Goal: Transaction & Acquisition: Book appointment/travel/reservation

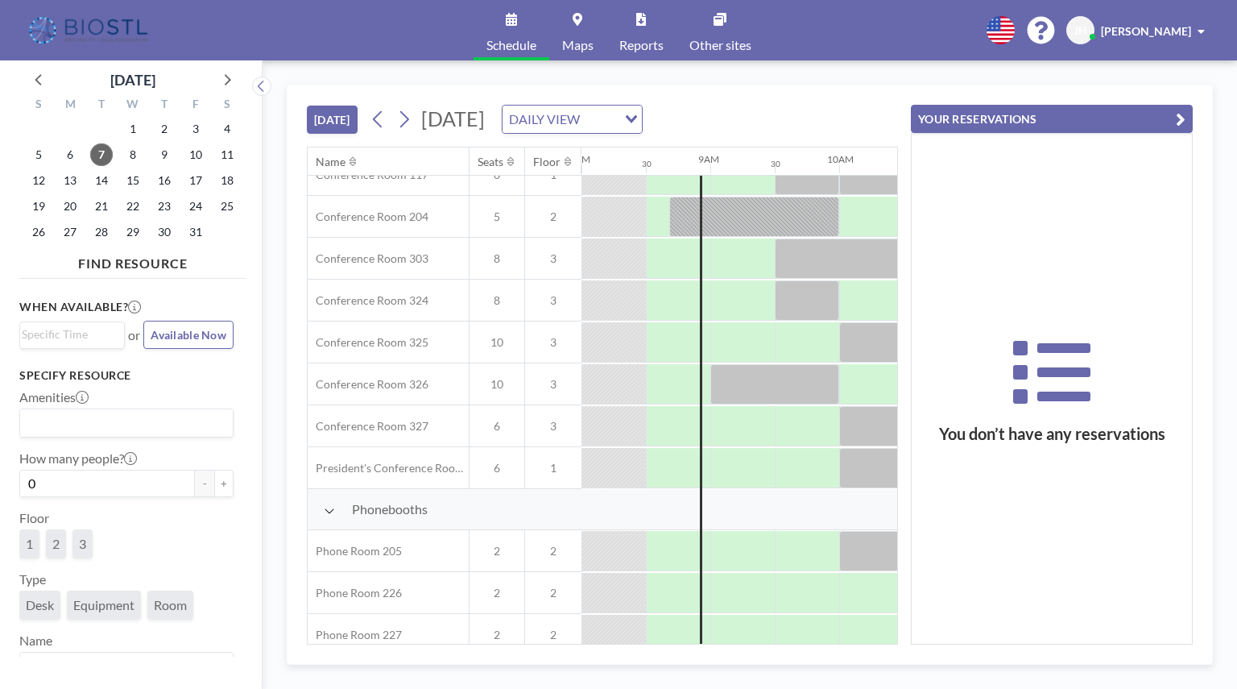
scroll to position [584, 1031]
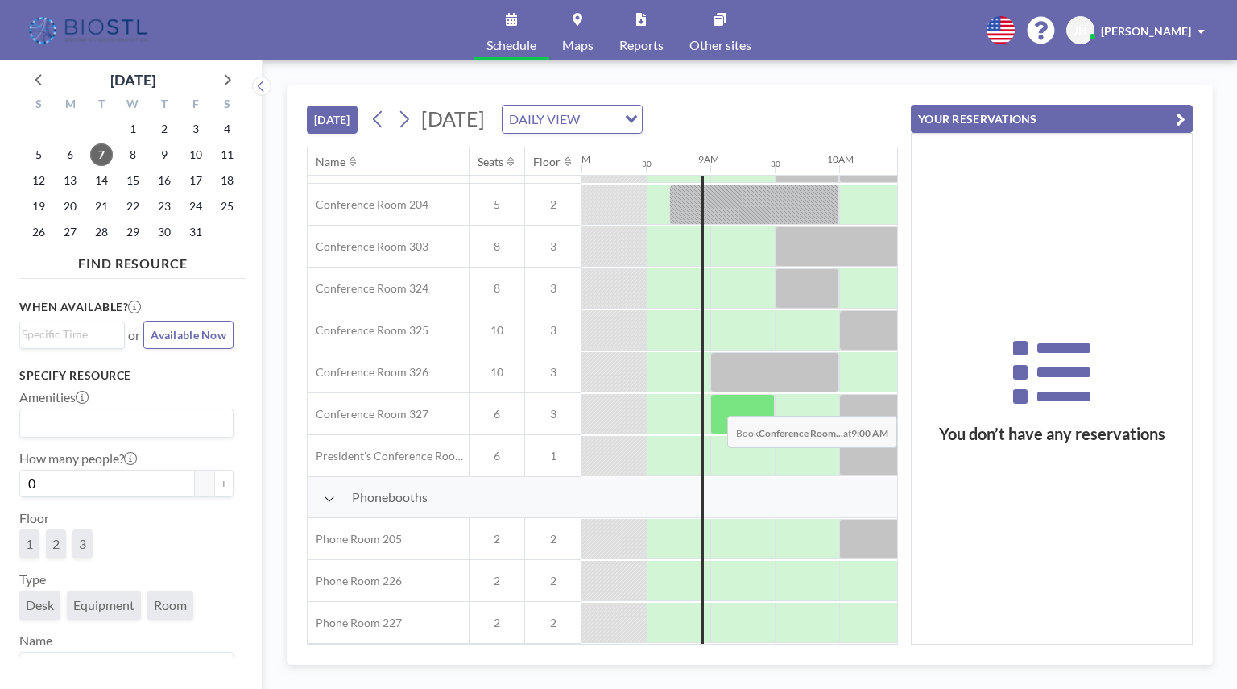
click at [743, 404] on div at bounding box center [742, 414] width 64 height 40
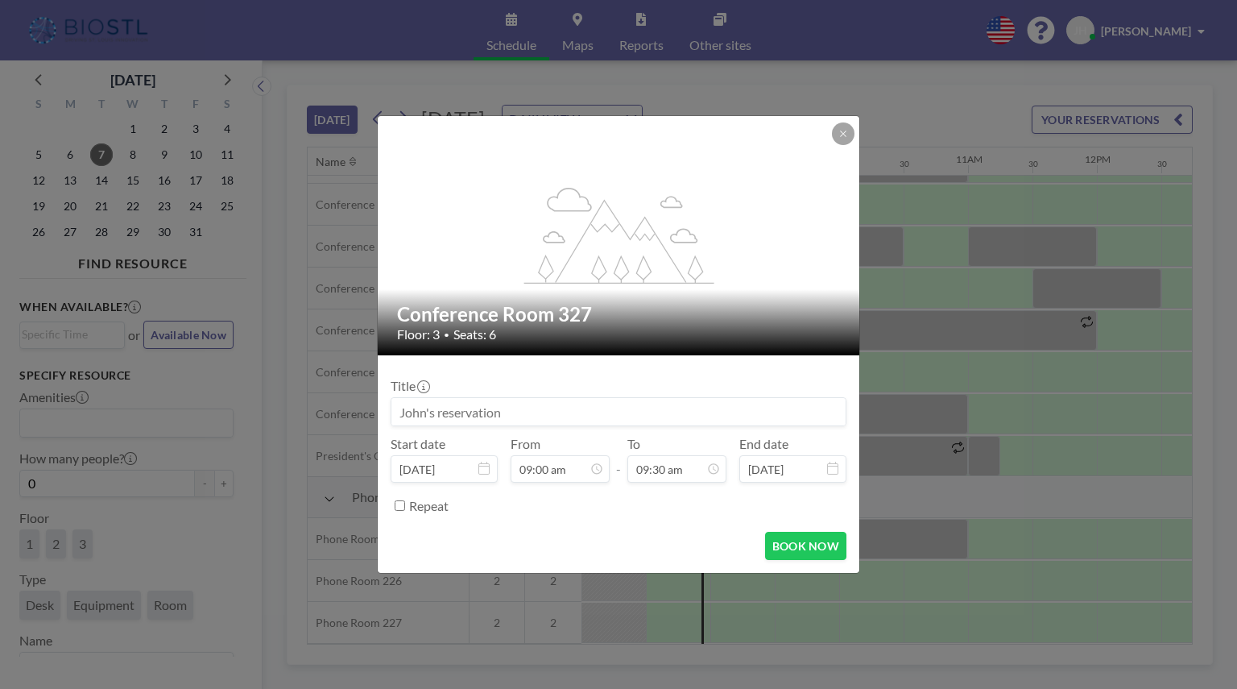
scroll to position [545, 0]
click at [582, 412] on input at bounding box center [618, 411] width 454 height 27
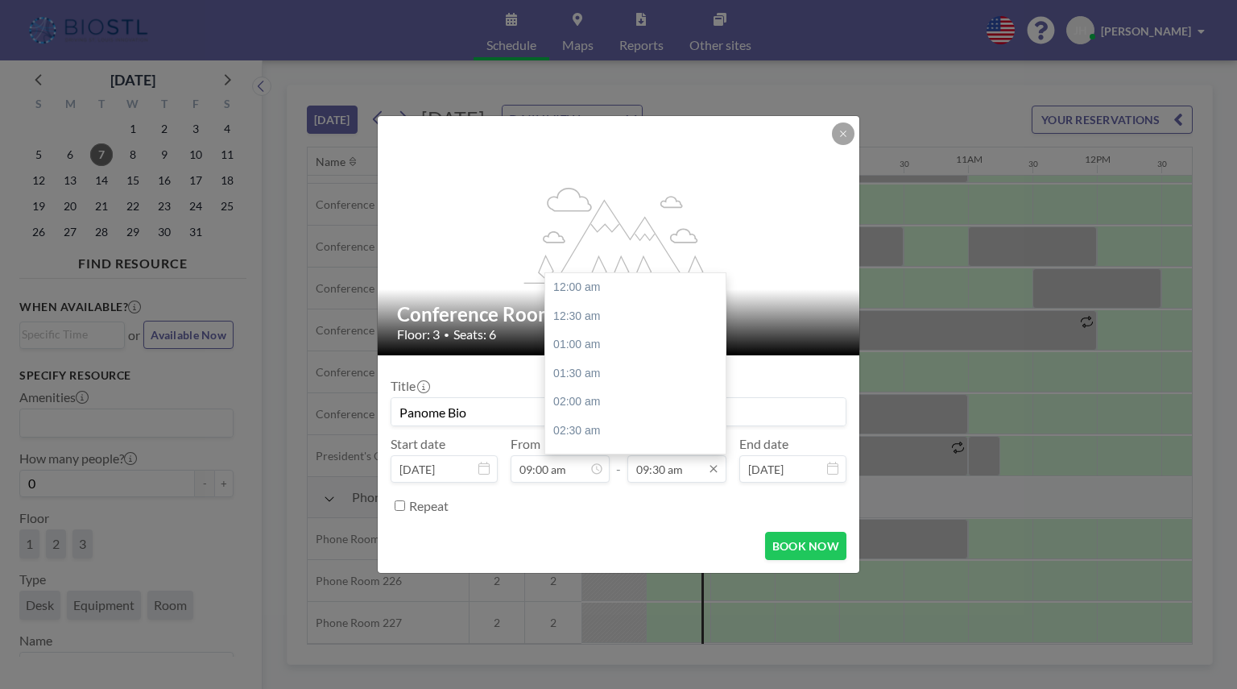
type input "Panome Bio"
click at [656, 470] on input "09:30 am" at bounding box center [676, 468] width 99 height 27
click at [563, 309] on div "10:00 am" at bounding box center [639, 316] width 188 height 29
type input "10:00 am"
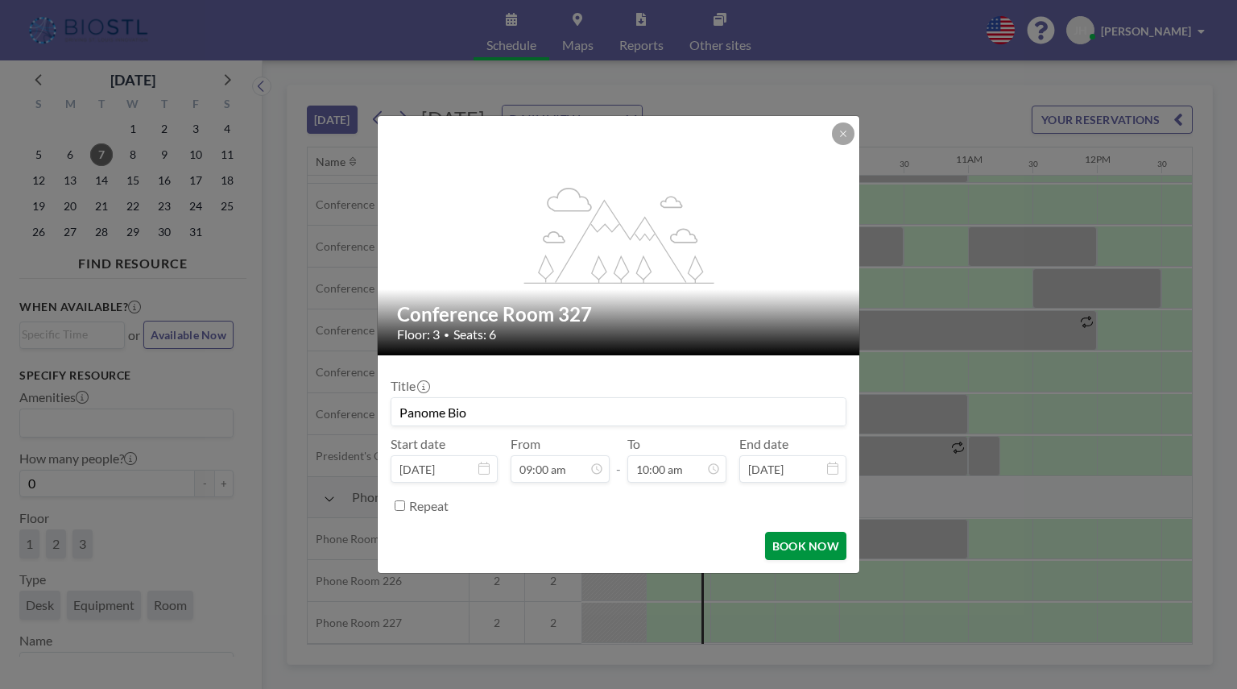
click at [809, 551] on button "BOOK NOW" at bounding box center [805, 546] width 81 height 28
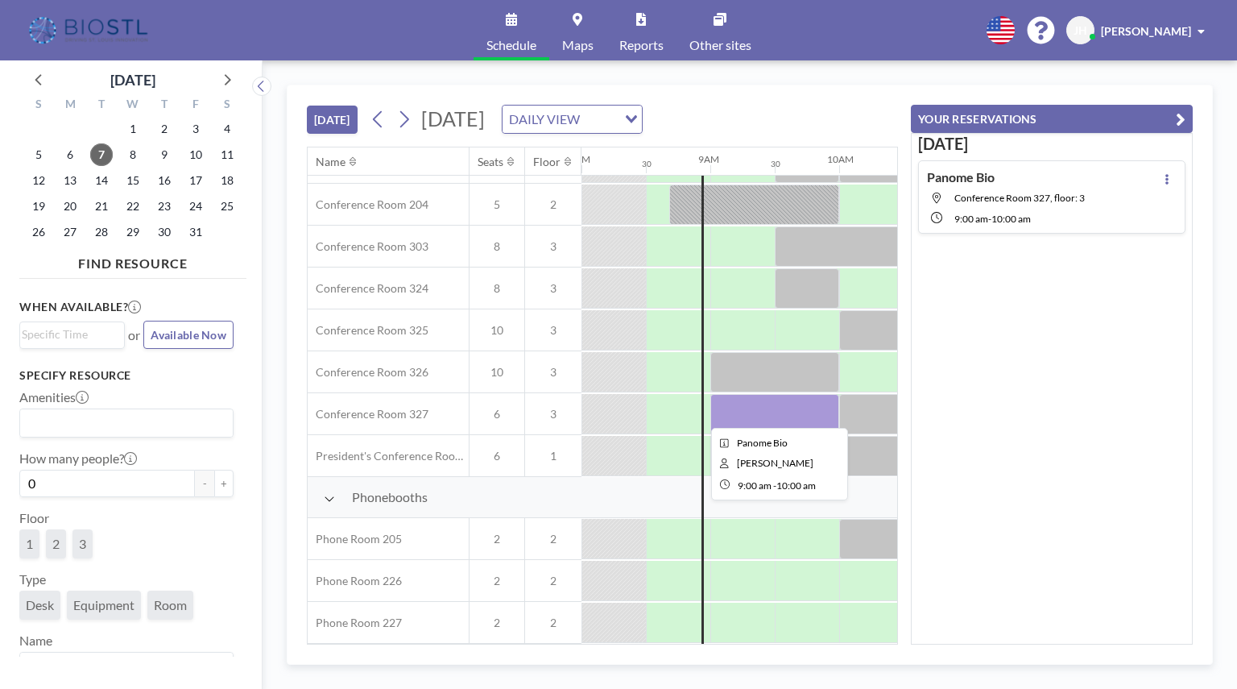
click at [732, 411] on div at bounding box center [774, 414] width 129 height 40
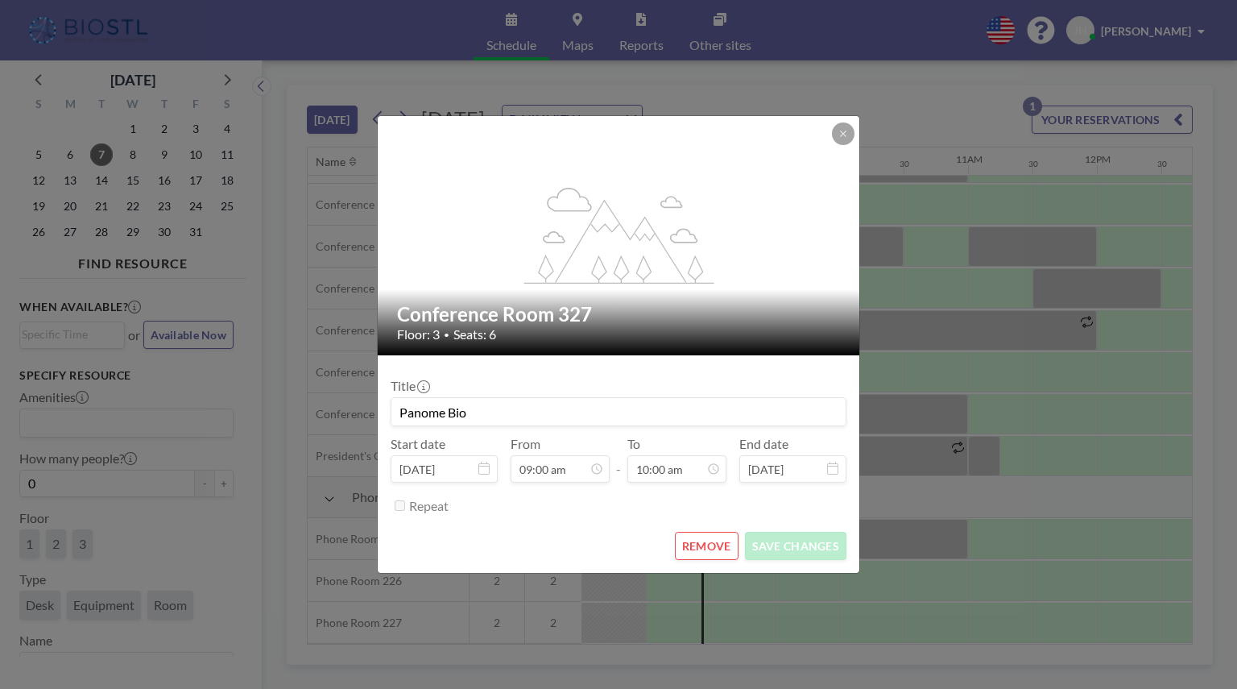
click at [722, 549] on button "REMOVE" at bounding box center [707, 546] width 64 height 28
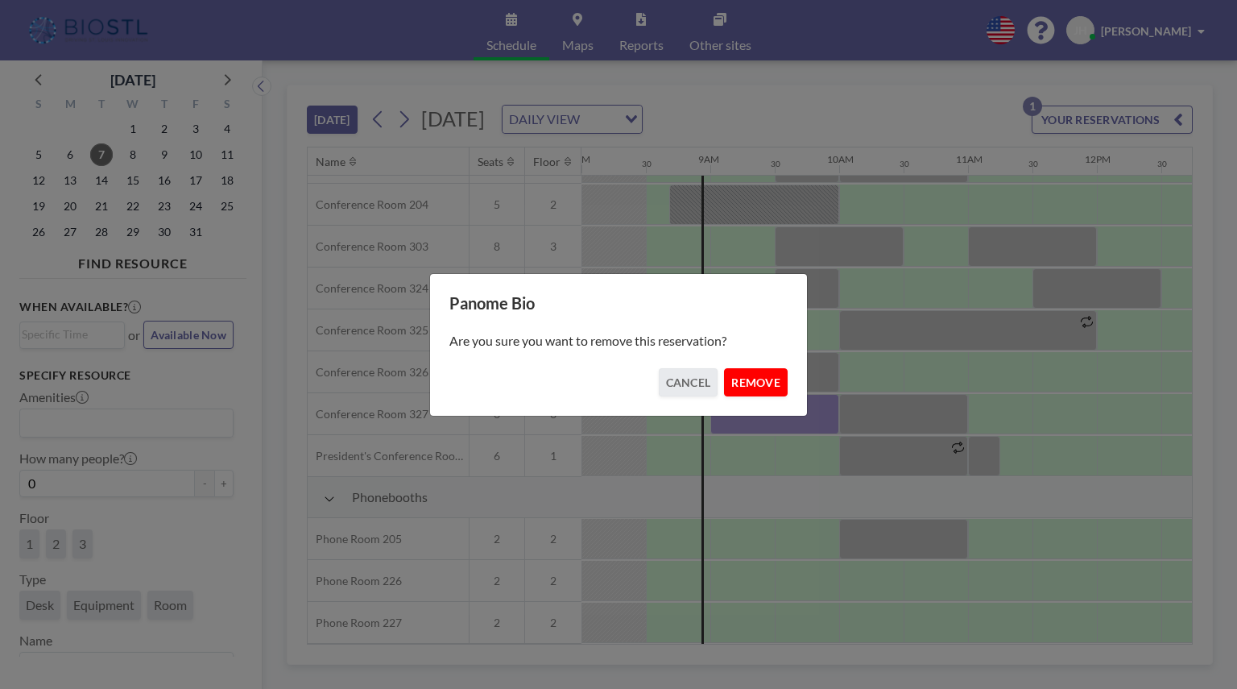
click at [770, 374] on button "REMOVE" at bounding box center [756, 382] width 64 height 28
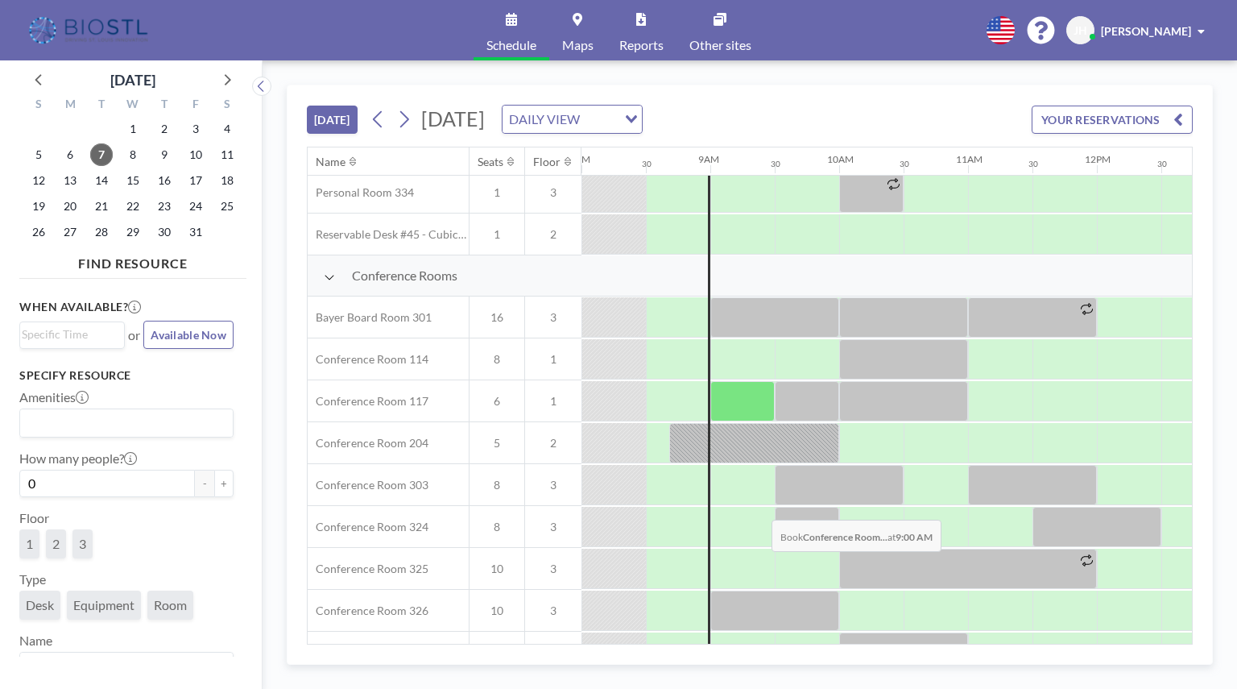
scroll to position [483, 1031]
